Goal: Information Seeking & Learning: Learn about a topic

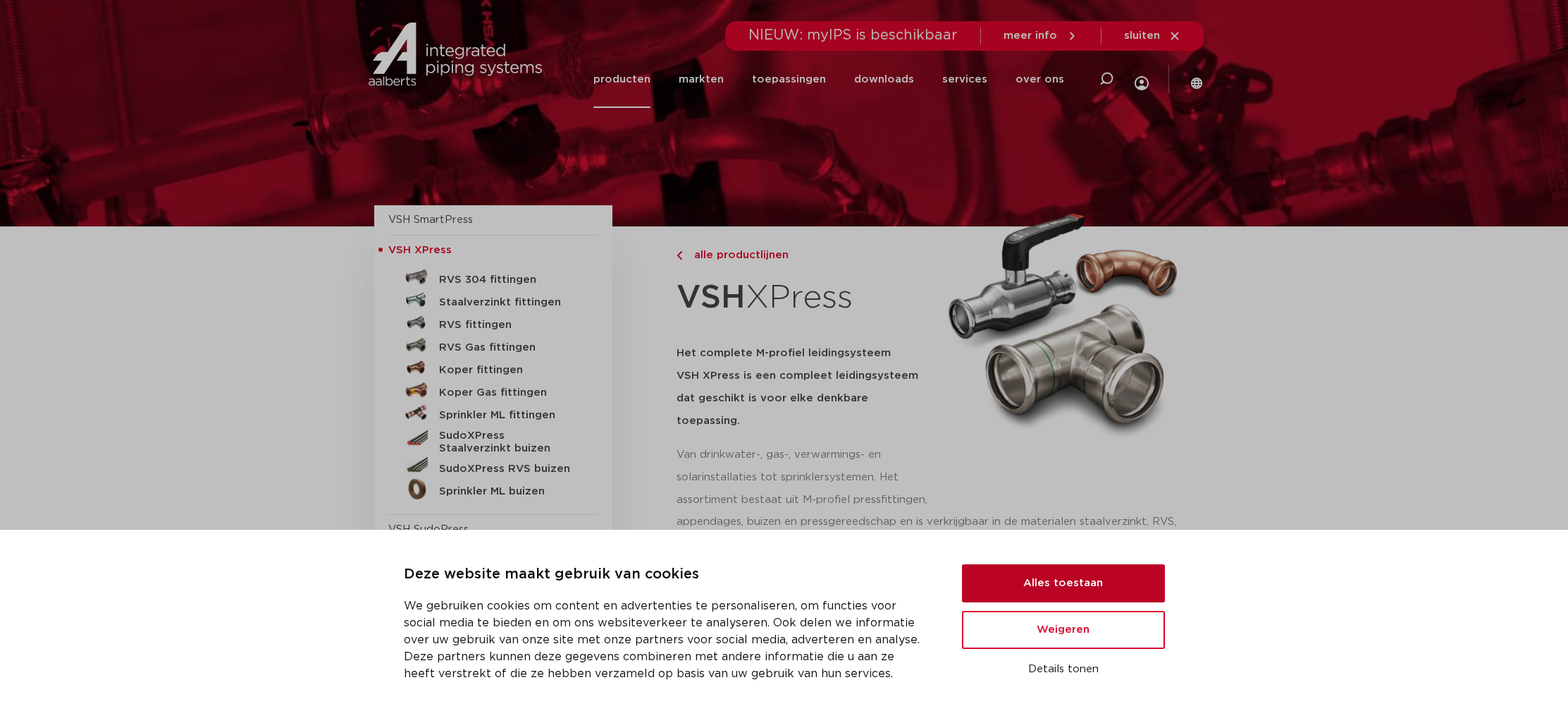
click at [1088, 596] on button "Alles toestaan" at bounding box center [1064, 583] width 203 height 38
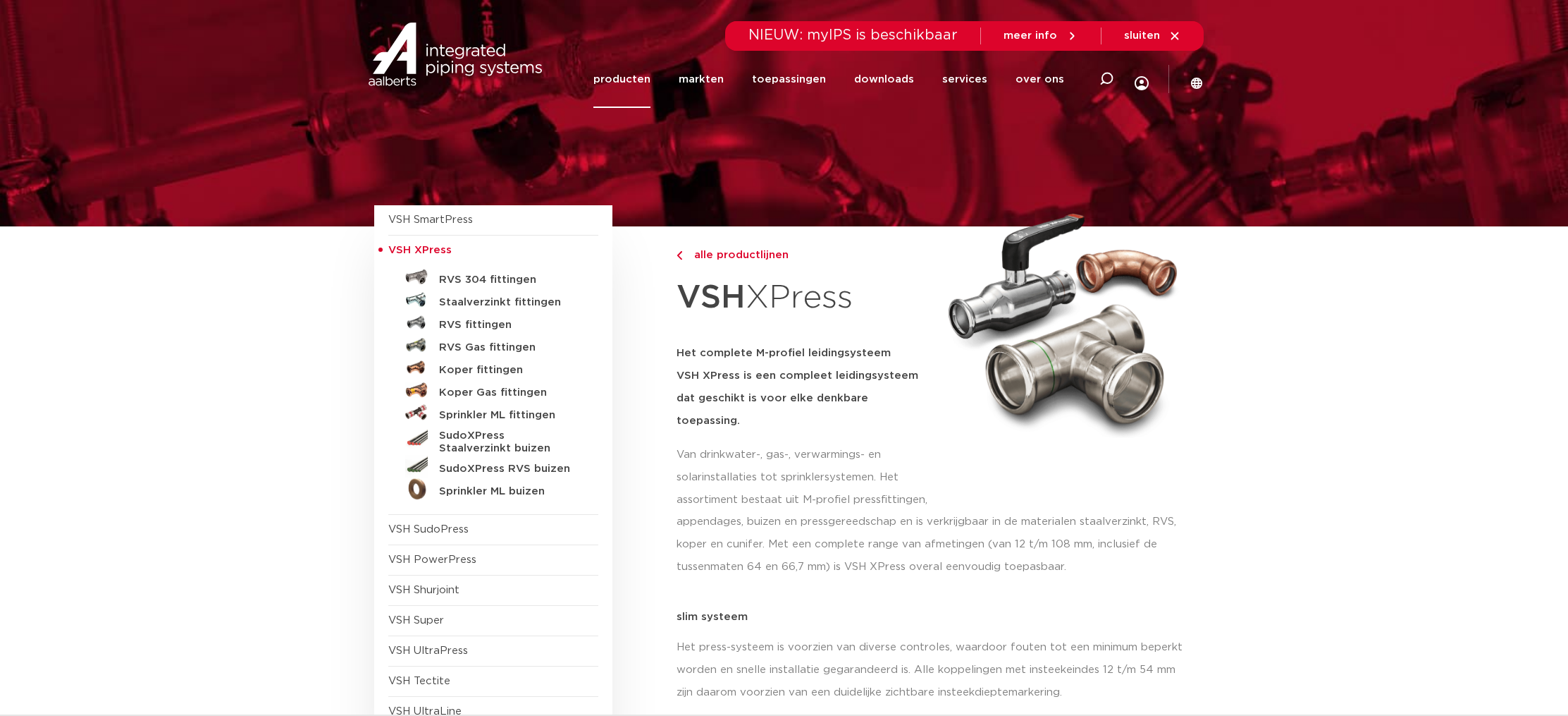
click at [842, 483] on p "Van drinkwater-, gas-, verwarmings- en solarinstallaties tot sprinklersystemen.…" at bounding box center [804, 477] width 256 height 68
click at [503, 374] on h5 "Koper fittingen" at bounding box center [509, 370] width 140 height 12
